Goal: Check status

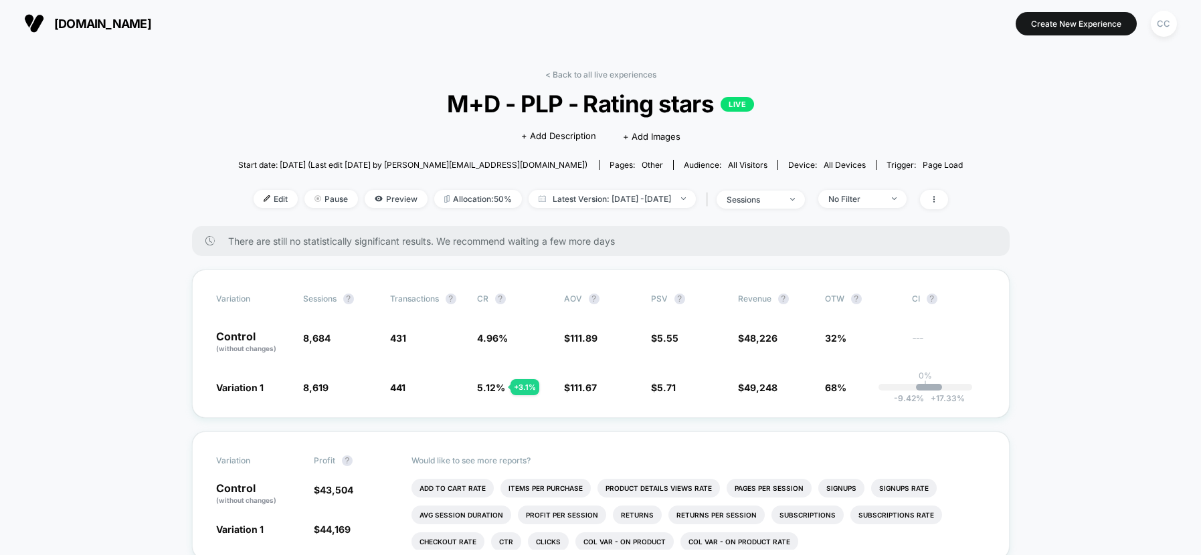
click at [582, 76] on link "< Back to all live experiences" at bounding box center [600, 75] width 111 height 10
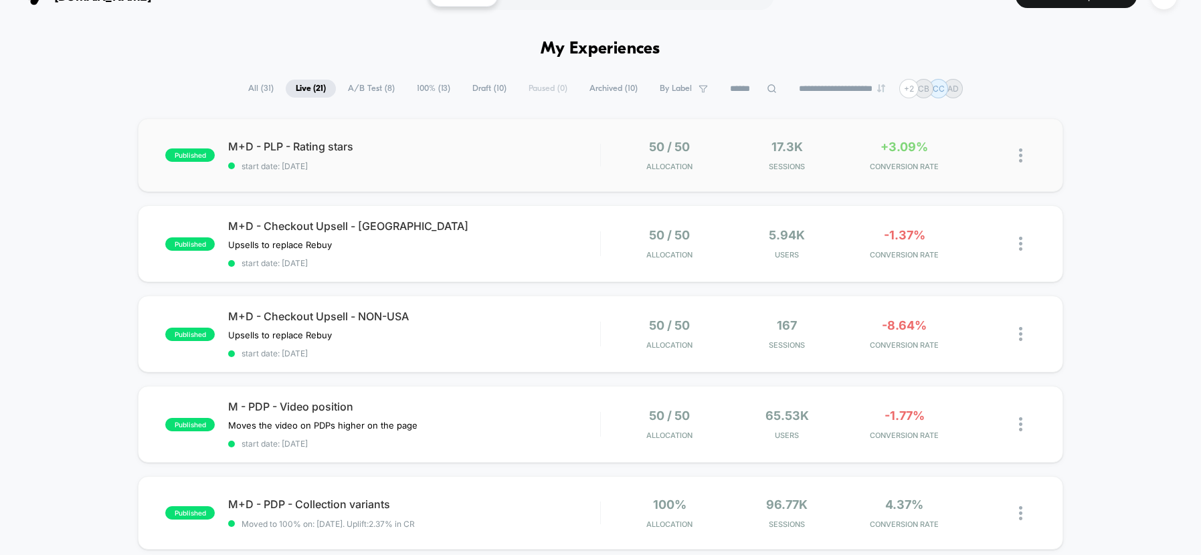
scroll to position [68, 0]
